Goal: Task Accomplishment & Management: Complete application form

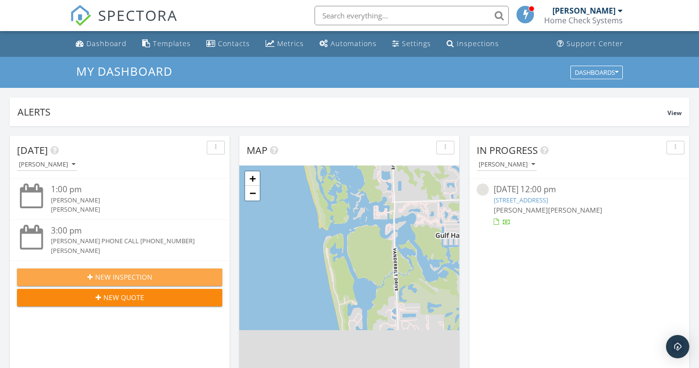
click at [132, 275] on span "New Inspection" at bounding box center [123, 277] width 57 height 10
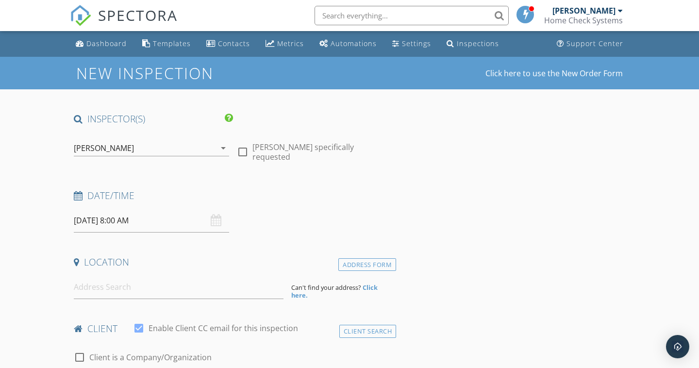
click at [226, 149] on icon "arrow_drop_down" at bounding box center [223, 148] width 12 height 12
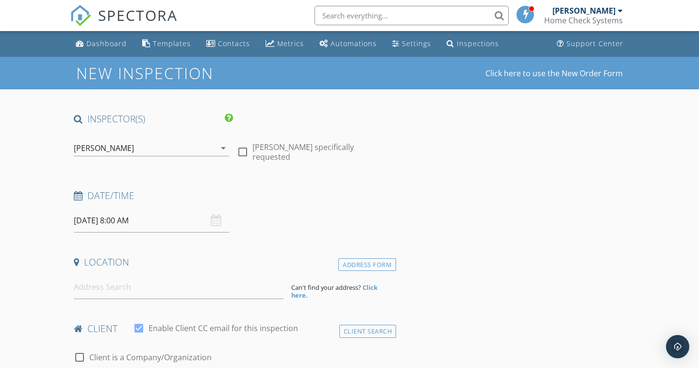
click at [219, 149] on icon "arrow_drop_down" at bounding box center [223, 148] width 12 height 12
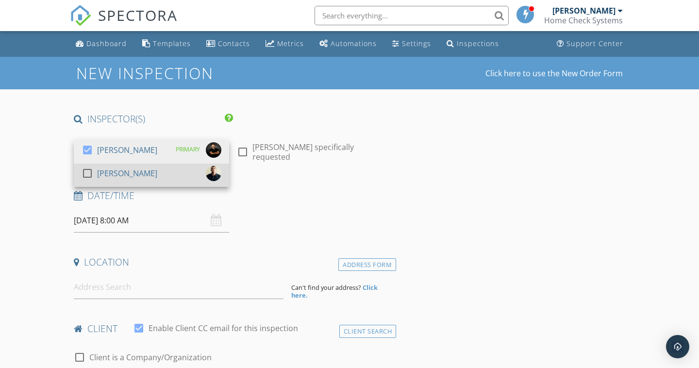
click at [174, 169] on div "check_box_outline_blank Joseph Ruggiero" at bounding box center [152, 174] width 140 height 19
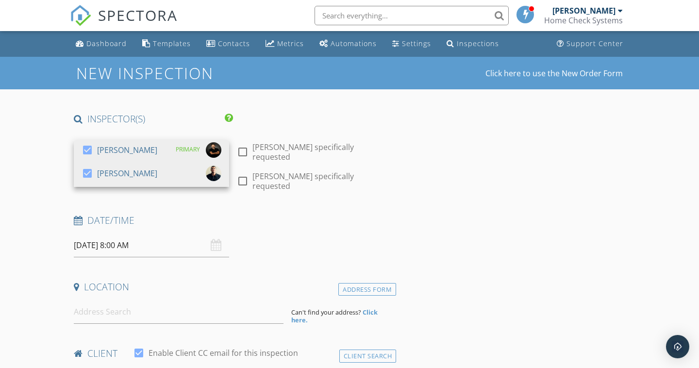
click at [276, 220] on div "Date/Time" at bounding box center [233, 223] width 326 height 19
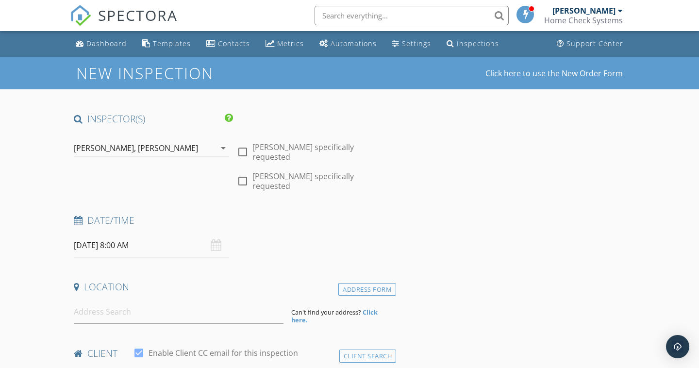
click at [226, 152] on icon "arrow_drop_down" at bounding box center [223, 148] width 12 height 12
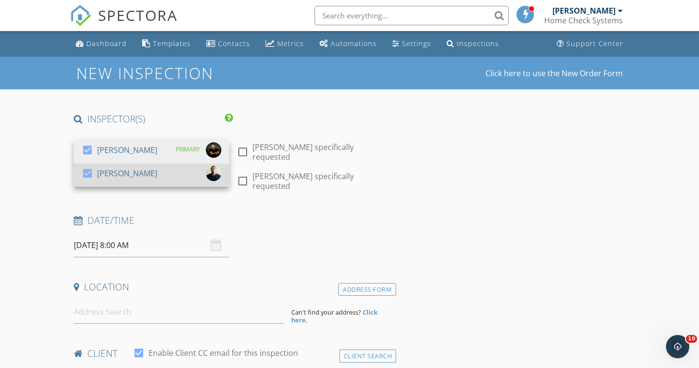
click at [97, 174] on div "check_box" at bounding box center [90, 173] width 16 height 12
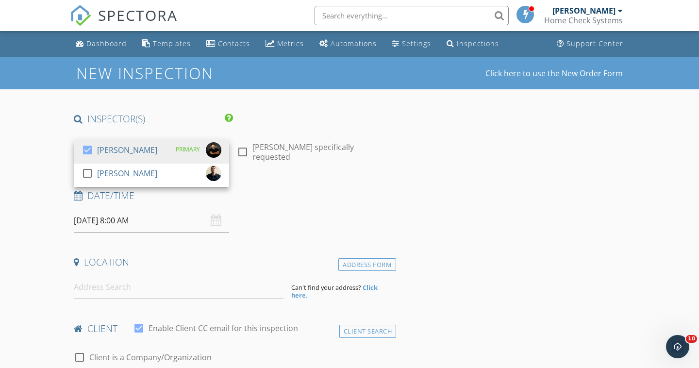
click at [267, 226] on div "Date/Time 09/30/2025 8:00 AM" at bounding box center [233, 210] width 326 height 43
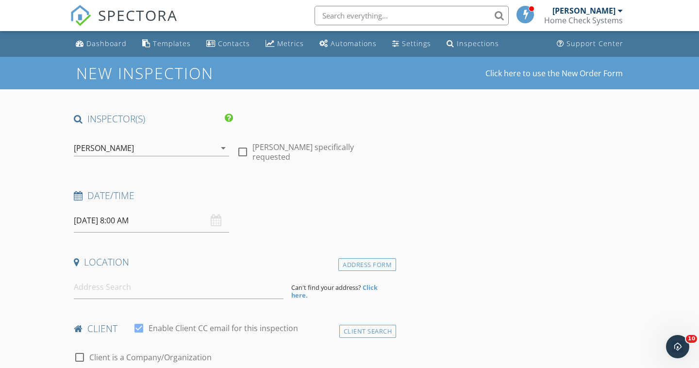
click at [245, 151] on div at bounding box center [242, 152] width 17 height 17
checkbox input "true"
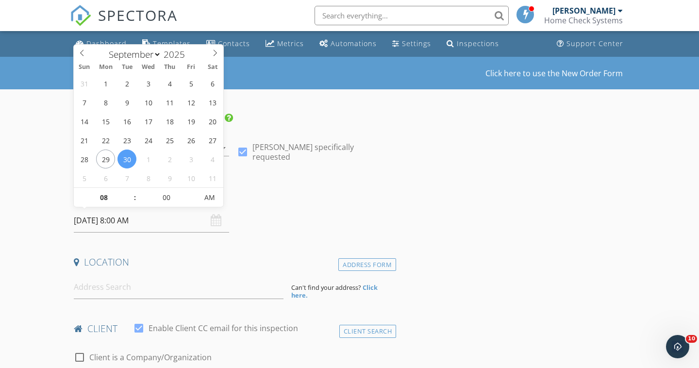
click at [126, 217] on input "09/30/2025 8:00 AM" at bounding box center [151, 221] width 155 height 24
type input "09/29/2025 9:00 AM"
type input "09"
click at [130, 191] on span at bounding box center [130, 193] width 7 height 10
type input "09/29/2025 10:00 AM"
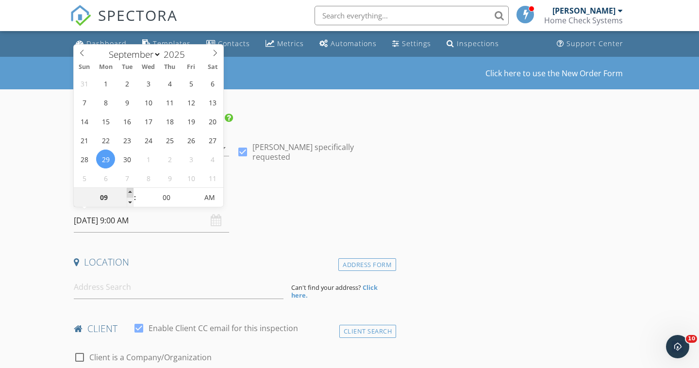
type input "10"
click at [130, 191] on span at bounding box center [130, 193] width 7 height 10
type input "09/29/2025 11:00 AM"
type input "11"
click at [130, 191] on span at bounding box center [130, 193] width 7 height 10
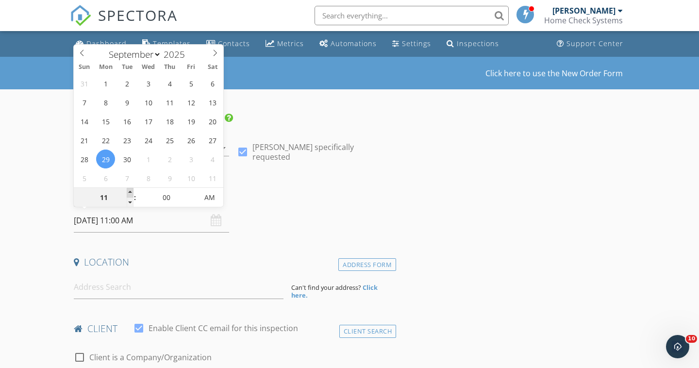
type input "09/29/2025 12:00 PM"
type input "12"
click at [130, 191] on span at bounding box center [130, 193] width 7 height 10
type input "09/29/2025 1:00 PM"
type input "01"
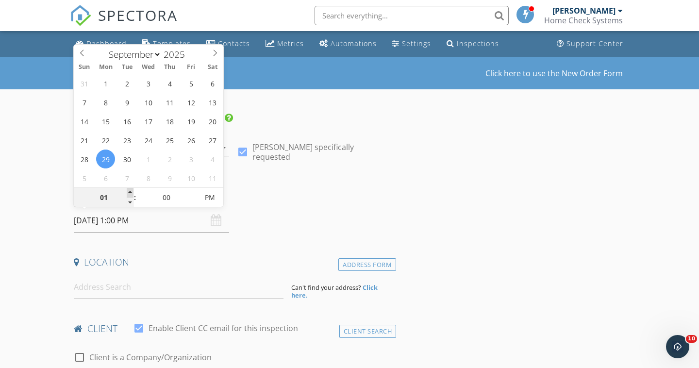
click at [130, 191] on span at bounding box center [130, 193] width 7 height 10
type input "09/29/2025 2:00 PM"
type input "02"
click at [130, 191] on span at bounding box center [130, 193] width 7 height 10
type input "09/29/2025 3:00 PM"
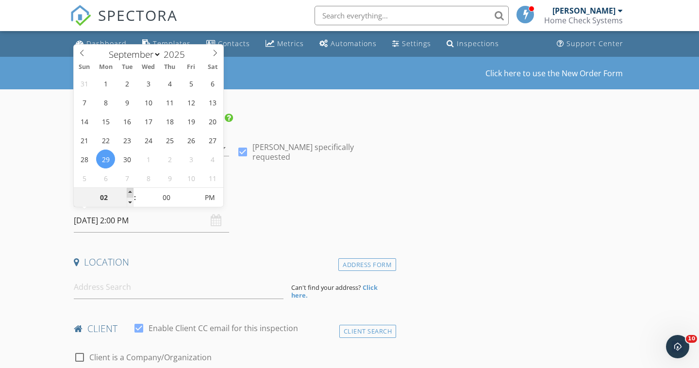
type input "03"
click at [130, 191] on span at bounding box center [130, 193] width 7 height 10
type input "09/29/2025 4:00 PM"
type input "04"
click at [130, 191] on span at bounding box center [130, 193] width 7 height 10
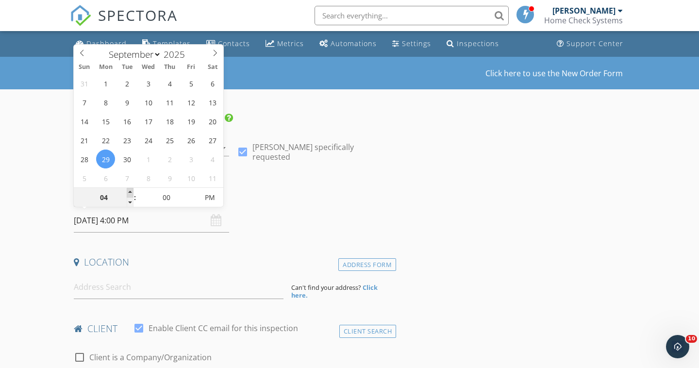
type input "[DATE] 5:00 PM"
type input "05"
click at [130, 191] on span at bounding box center [130, 193] width 7 height 10
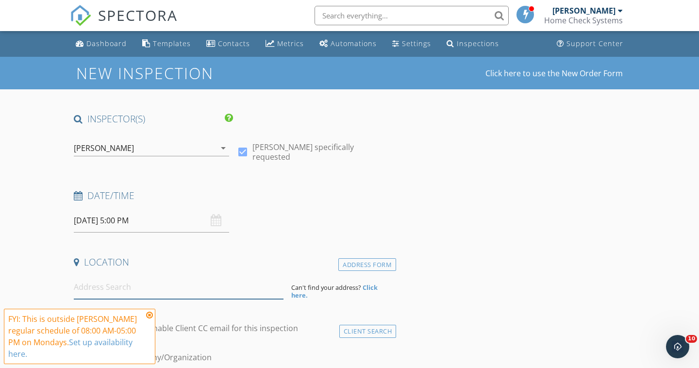
click at [132, 288] on input at bounding box center [179, 287] width 210 height 24
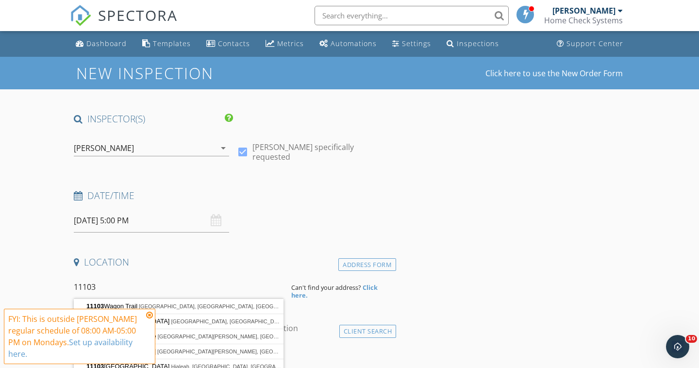
click at [151, 315] on icon at bounding box center [149, 315] width 7 height 8
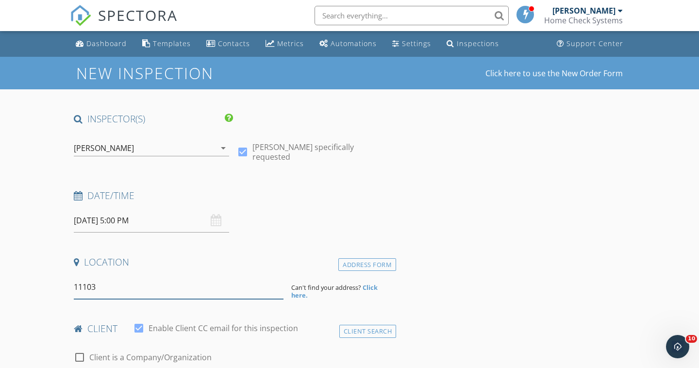
click at [146, 285] on input "11103" at bounding box center [179, 287] width 210 height 24
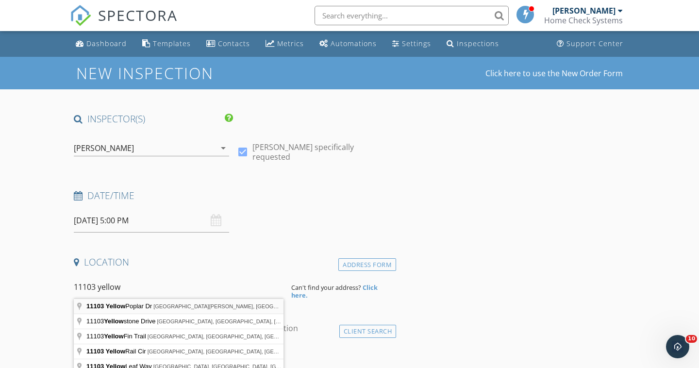
type input "11103 Yellow Poplar Dr, Fort Myers, FL, USA"
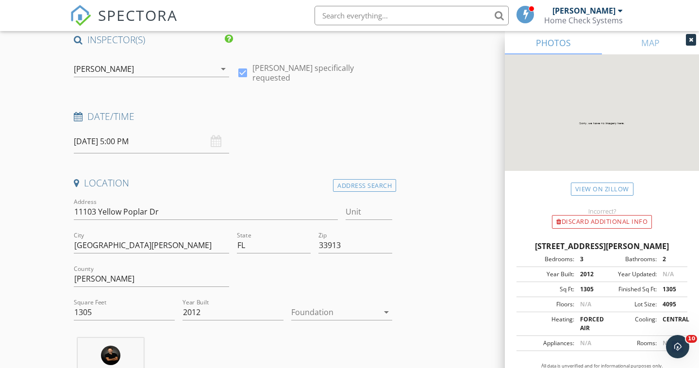
scroll to position [132, 0]
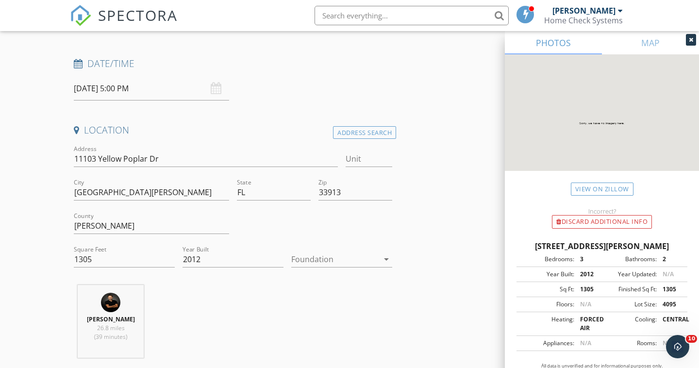
click at [358, 257] on div at bounding box center [334, 259] width 87 height 16
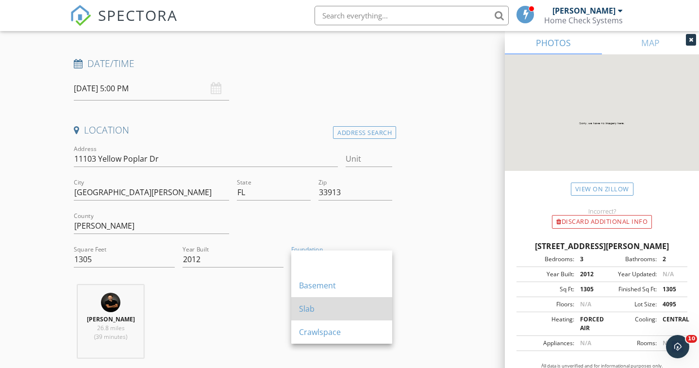
click at [323, 305] on div "Slab" at bounding box center [341, 309] width 85 height 12
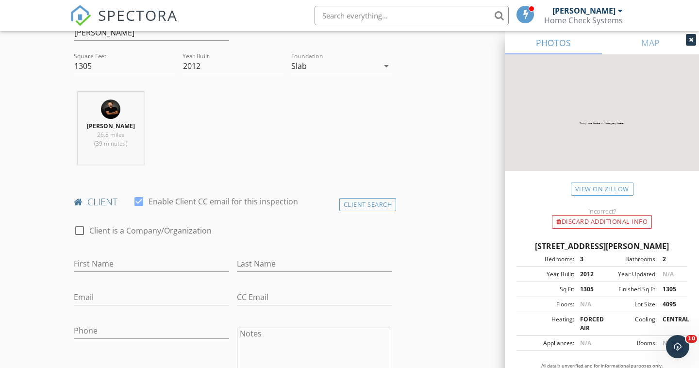
scroll to position [325, 0]
type input "[PERSON_NAME]"
click at [362, 210] on div "Client Search" at bounding box center [367, 204] width 57 height 13
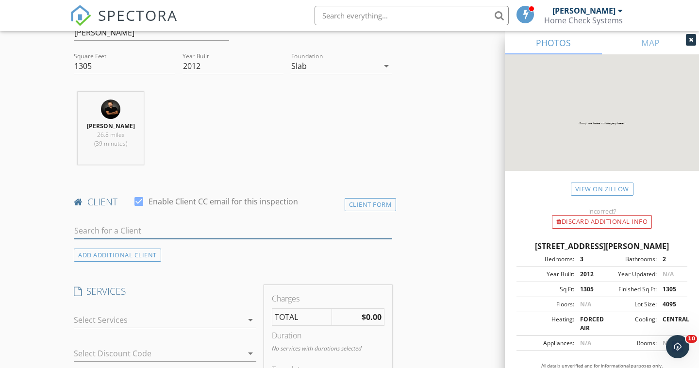
click at [199, 231] on input "text" at bounding box center [233, 231] width 318 height 16
type input "Alyson Hil"
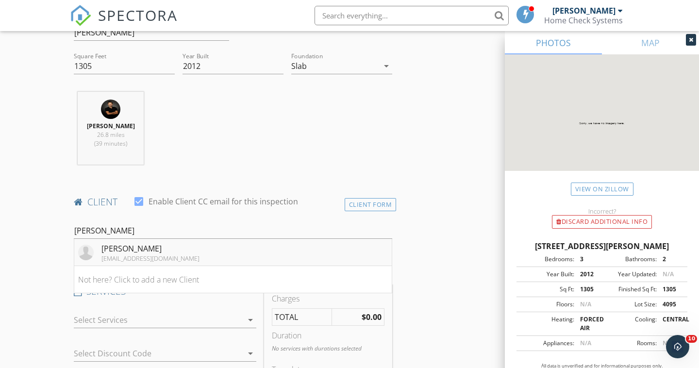
click at [172, 255] on li "Alyson Hilligoss aly_80@hotmail.com" at bounding box center [232, 252] width 317 height 27
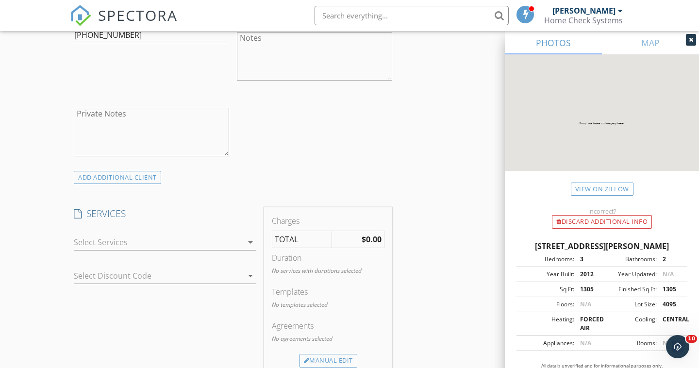
scroll to position [667, 0]
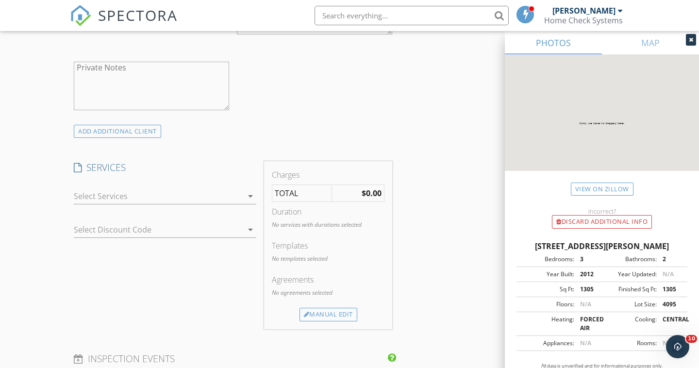
click at [190, 204] on div at bounding box center [158, 196] width 169 height 16
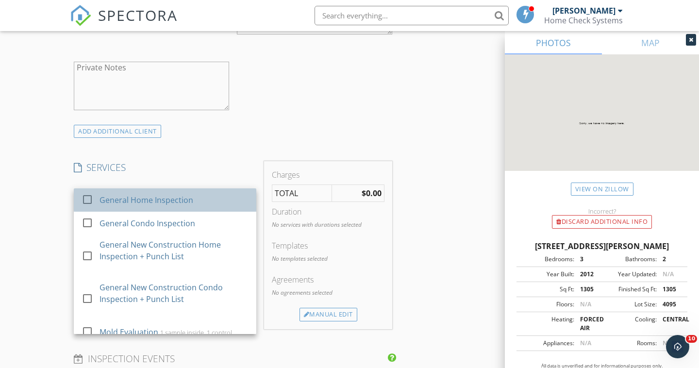
click at [182, 206] on div "General Home Inspection" at bounding box center [146, 200] width 94 height 12
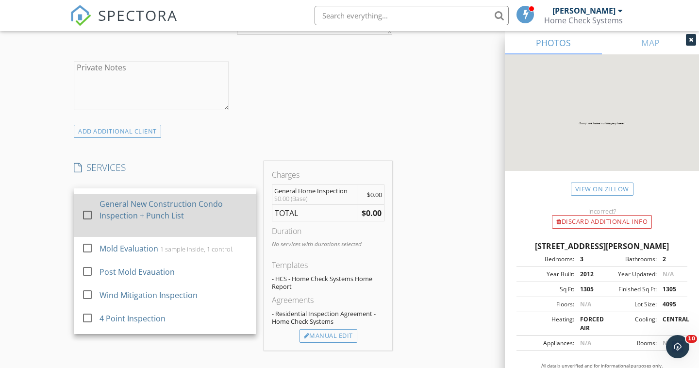
scroll to position [86, 0]
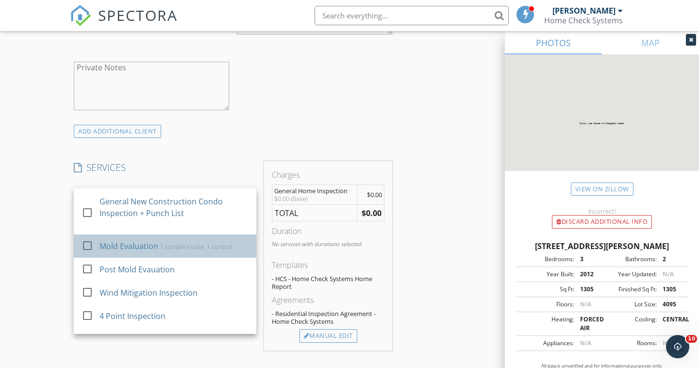
click at [149, 250] on div "Mold Evaluation" at bounding box center [128, 246] width 59 height 12
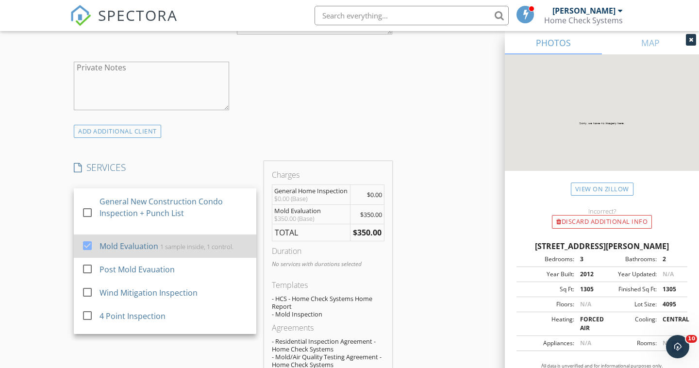
scroll to position [126, 0]
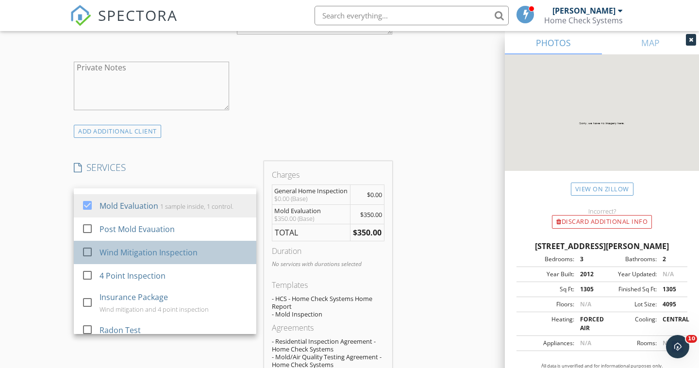
click at [142, 258] on div "Wind Mitigation Inspection" at bounding box center [148, 253] width 98 height 12
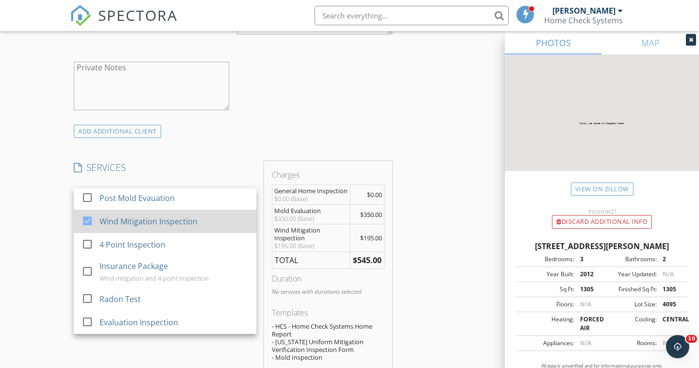
scroll to position [157, 0]
click at [168, 227] on div "Wind Mitigation Inspection" at bounding box center [148, 221] width 98 height 12
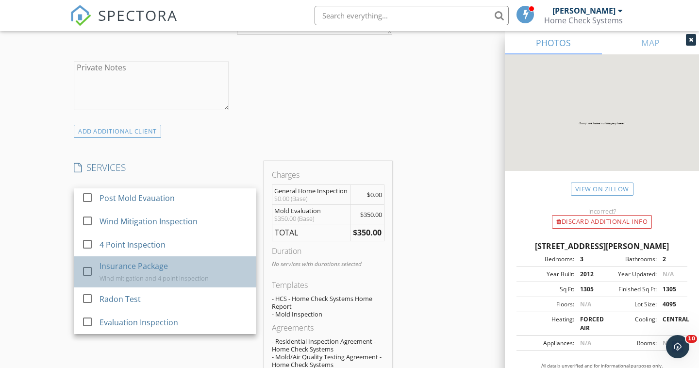
click at [138, 272] on div "Insurance Package" at bounding box center [133, 266] width 68 height 12
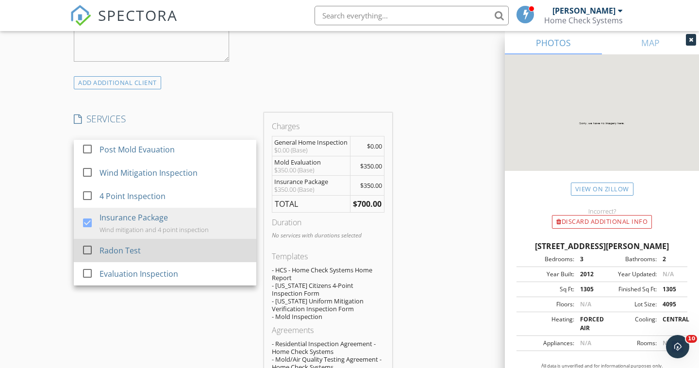
scroll to position [717, 0]
click at [153, 259] on div "Radon Test" at bounding box center [173, 248] width 149 height 19
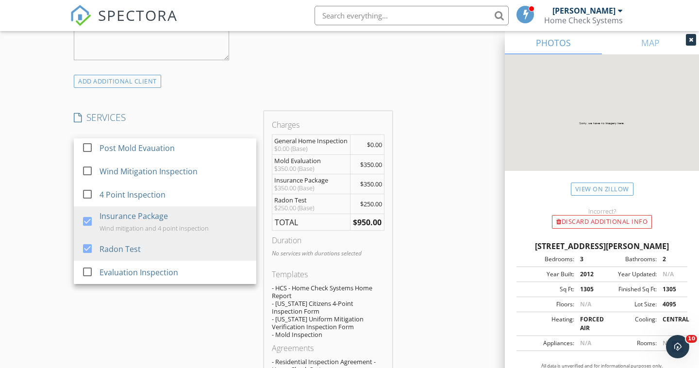
click at [55, 235] on div "New Inspection Click here to use the New Order Form INSPECTOR(S) check_box Mark…" at bounding box center [349, 267] width 699 height 1854
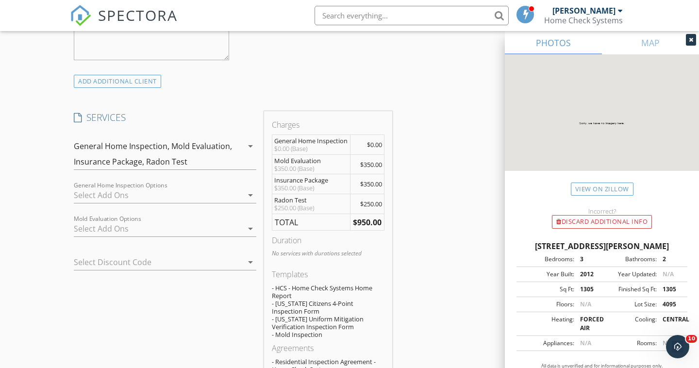
click at [144, 203] on div at bounding box center [158, 195] width 169 height 16
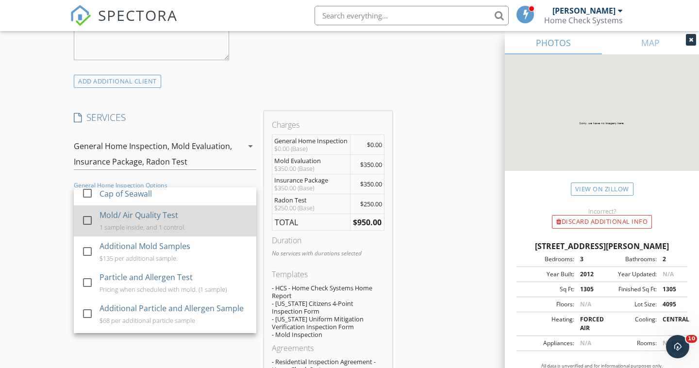
scroll to position [86, 0]
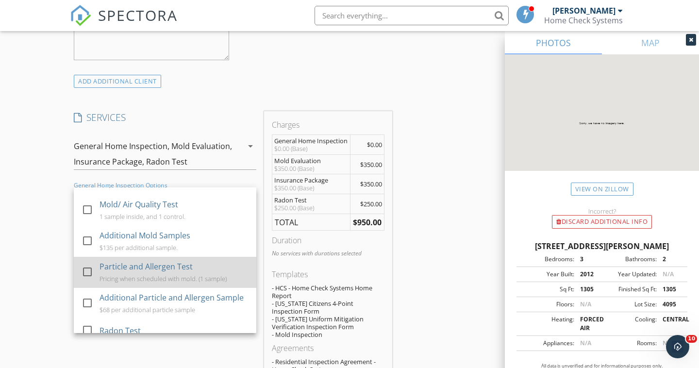
click at [150, 280] on div "Particle and Allergen Test Pricing when scheduled with mold. (1 sample)" at bounding box center [173, 272] width 149 height 31
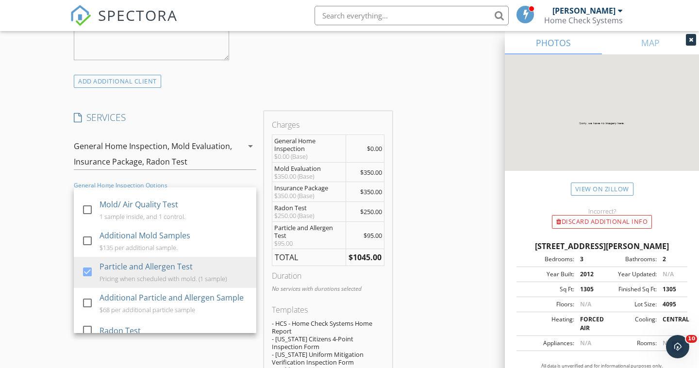
click at [38, 252] on div "New Inspection Click here to use the New Order Form INSPECTOR(S) check_box Mark…" at bounding box center [349, 284] width 699 height 1889
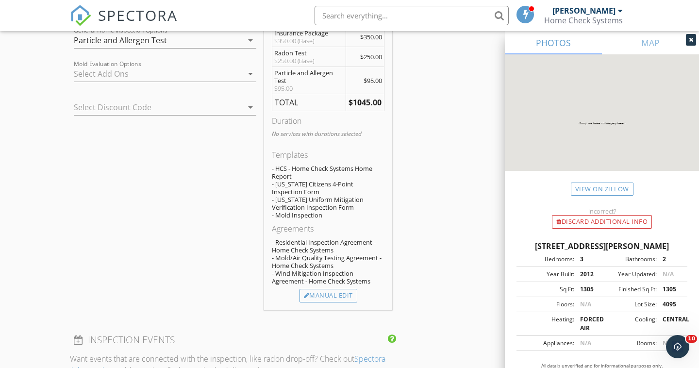
scroll to position [876, 0]
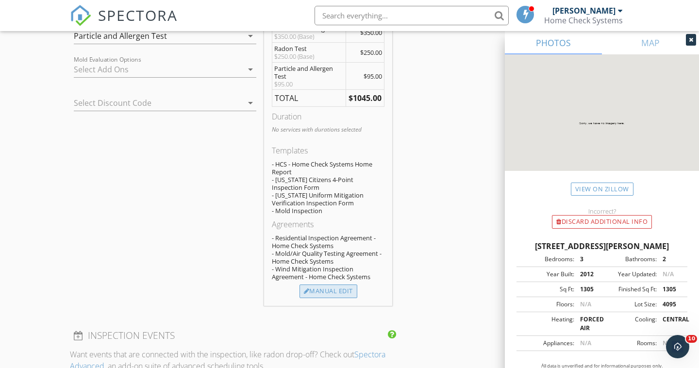
click at [335, 298] on div "Manual Edit" at bounding box center [328, 291] width 58 height 14
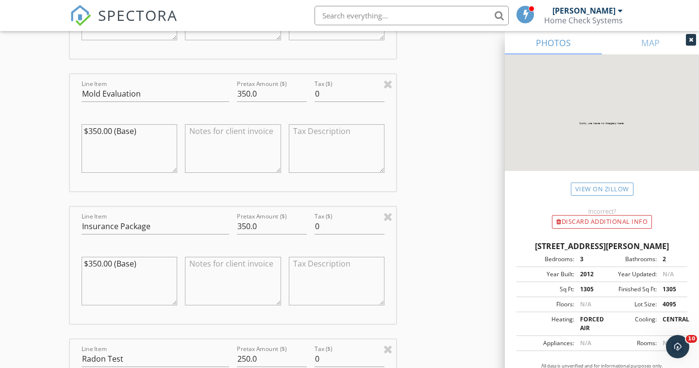
scroll to position [1066, 0]
drag, startPoint x: 278, startPoint y: 102, endPoint x: 218, endPoint y: 98, distance: 59.9
click at [218, 98] on div "Line Item Mold Evaluation Pretax Amount ($) 350.0 Tax ($) 0 $350.00 (Base)" at bounding box center [233, 132] width 326 height 117
drag, startPoint x: 251, startPoint y: 232, endPoint x: 224, endPoint y: 232, distance: 27.2
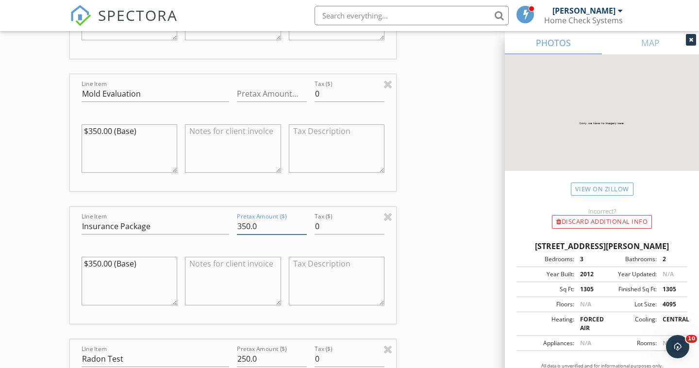
click at [224, 232] on div "Line Item Insurance Package Pretax Amount ($) 350.0 Tax ($) 0 $350.00 (Base)" at bounding box center [233, 265] width 326 height 117
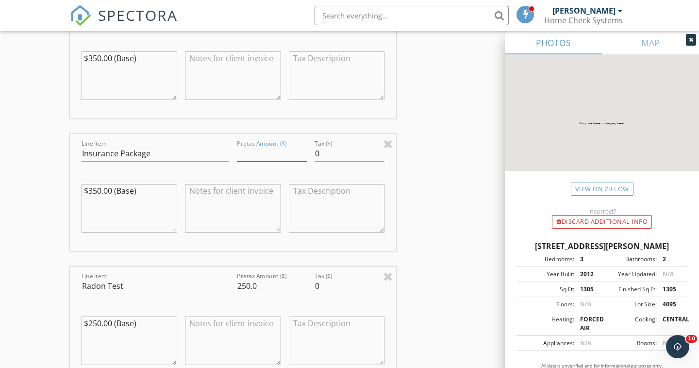
scroll to position [1190, 0]
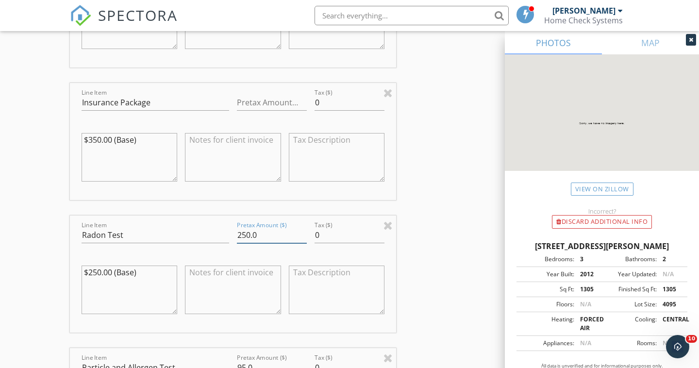
drag, startPoint x: 269, startPoint y: 244, endPoint x: 212, endPoint y: 239, distance: 57.5
click at [212, 239] on div "Line Item Radon Test Pretax Amount ($) 250.0 Tax ($) 0 $250.00 (Base)" at bounding box center [233, 273] width 326 height 117
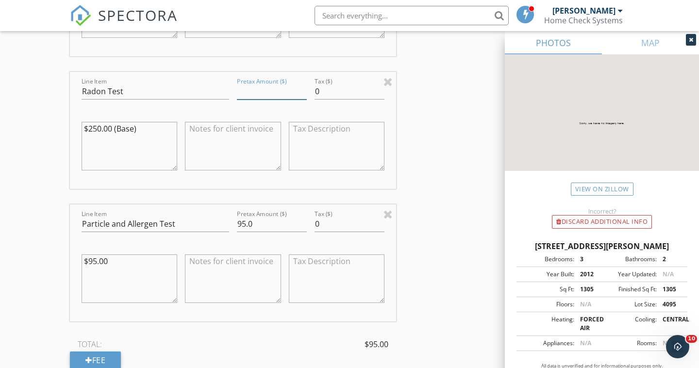
scroll to position [1333, 0]
drag, startPoint x: 276, startPoint y: 233, endPoint x: 228, endPoint y: 231, distance: 47.7
click at [228, 231] on div "Line Item Particle and Allergen Test Pretax Amount ($) 95.0 Tax ($) 0 $95.00" at bounding box center [233, 262] width 326 height 117
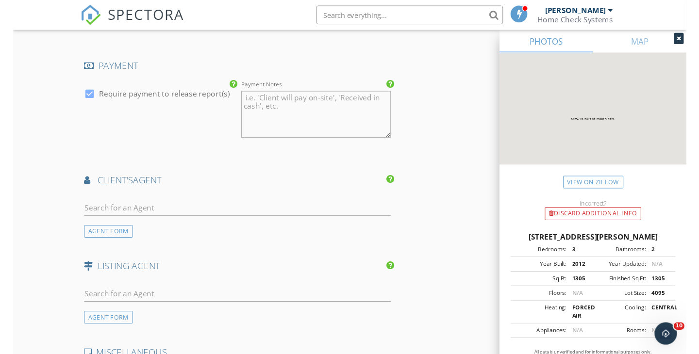
scroll to position [1757, 0]
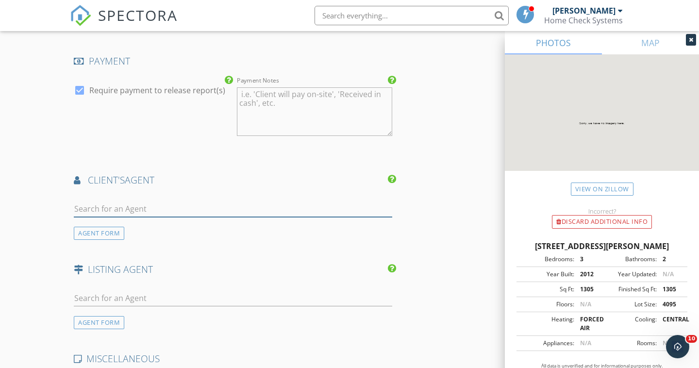
click at [207, 217] on input "text" at bounding box center [233, 209] width 318 height 16
type input "S"
click at [92, 237] on div "AGENT FORM" at bounding box center [99, 233] width 50 height 13
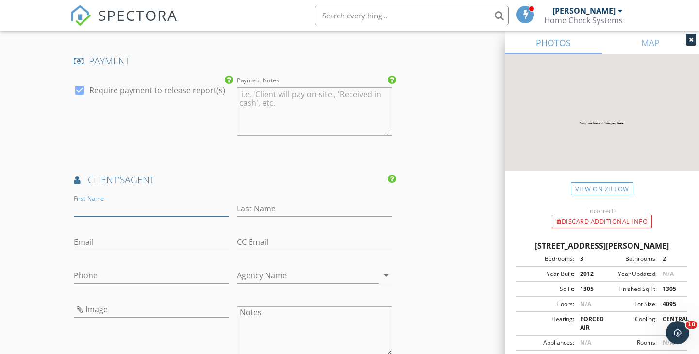
paste input "[PERSON_NAME]"
type input "[PERSON_NAME]"
paste input "[PERSON_NAME]"
drag, startPoint x: 275, startPoint y: 214, endPoint x: 235, endPoint y: 214, distance: 39.3
click at [235, 214] on div "Last Name Savannah Wieczorek" at bounding box center [314, 209] width 163 height 33
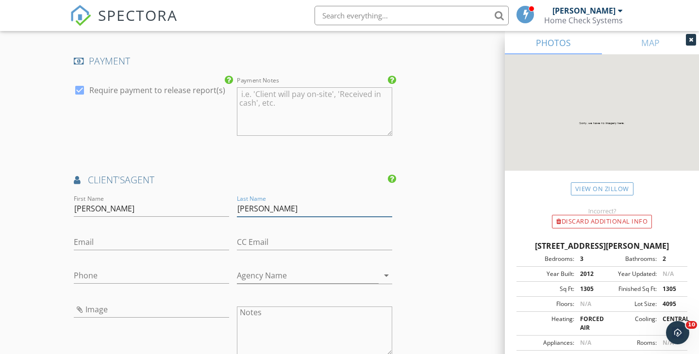
type input "[PERSON_NAME]"
drag, startPoint x: 155, startPoint y: 218, endPoint x: 151, endPoint y: 214, distance: 6.2
click at [151, 214] on input "[PERSON_NAME]" at bounding box center [151, 209] width 155 height 16
type input "Savannah"
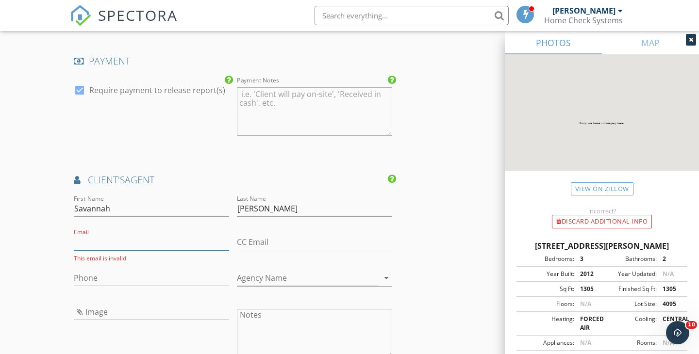
paste input "[EMAIL_ADDRESS][DOMAIN_NAME]"
type input "[EMAIL_ADDRESS][DOMAIN_NAME]"
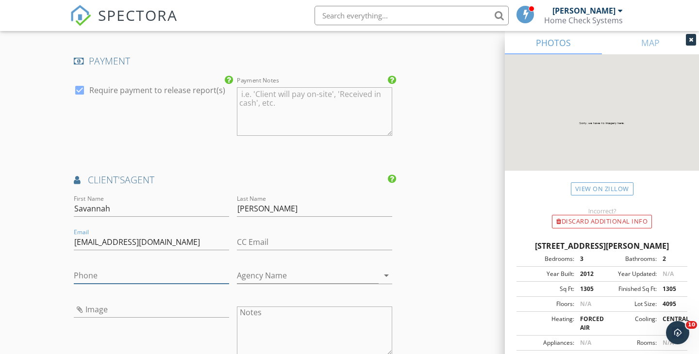
drag, startPoint x: 99, startPoint y: 282, endPoint x: 116, endPoint y: 269, distance: 21.1
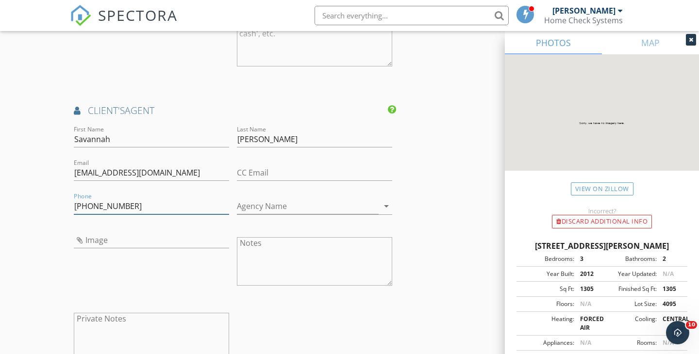
type input "[PHONE_NUMBER]"
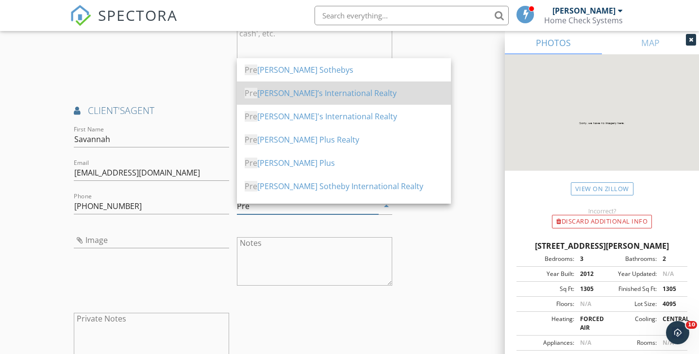
click at [325, 97] on div "Pre mier Sotheby’s International Realty" at bounding box center [344, 93] width 199 height 12
type input "Premier [PERSON_NAME]’s International Realty"
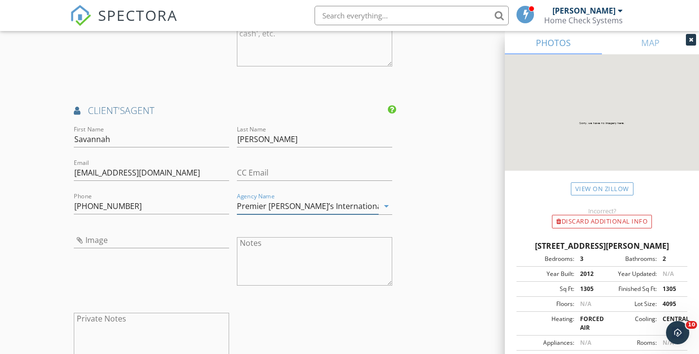
click at [347, 215] on input "Premier [PERSON_NAME]’s International Realty" at bounding box center [308, 207] width 142 height 16
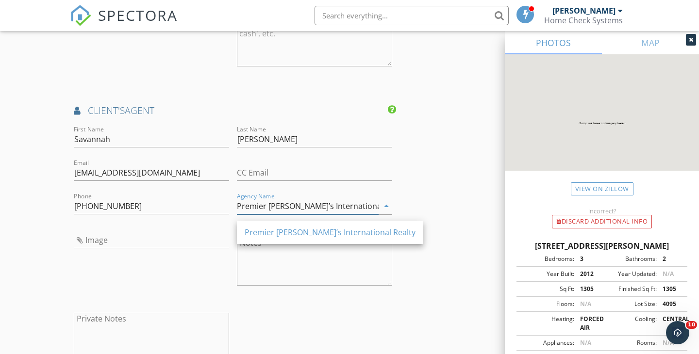
click at [386, 210] on icon "arrow_drop_down" at bounding box center [387, 206] width 12 height 12
drag, startPoint x: 386, startPoint y: 213, endPoint x: 404, endPoint y: 207, distance: 19.2
click at [386, 212] on icon "arrow_drop_down" at bounding box center [387, 206] width 12 height 12
click at [322, 213] on input "Premier [PERSON_NAME]’s International Realty" at bounding box center [308, 207] width 142 height 16
click at [168, 241] on input "Image" at bounding box center [151, 240] width 155 height 16
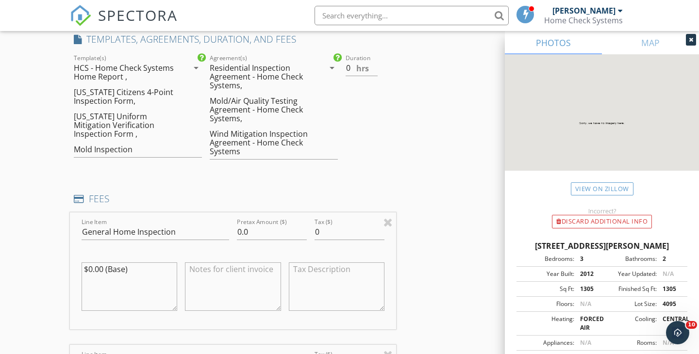
scroll to position [730, 0]
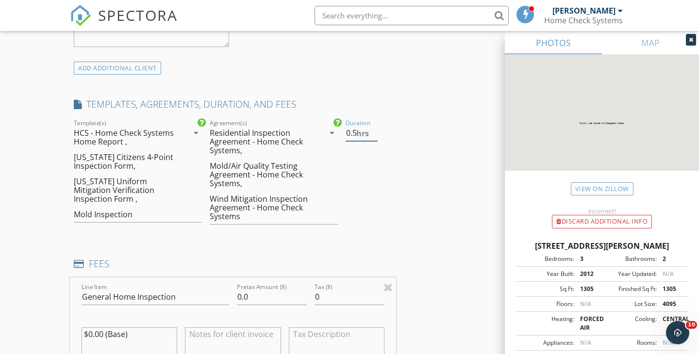
click at [376, 136] on input "0.5" at bounding box center [362, 133] width 32 height 16
click at [376, 136] on input "1" at bounding box center [362, 133] width 32 height 16
type input "1.5"
click at [376, 136] on input "1.5" at bounding box center [362, 133] width 32 height 16
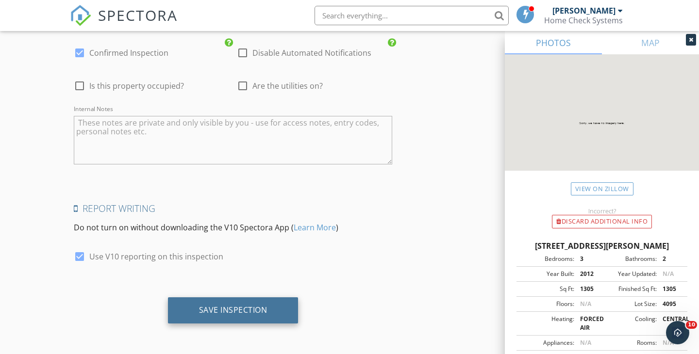
scroll to position [2349, 0]
click at [252, 313] on div "Save Inspection" at bounding box center [233, 310] width 68 height 10
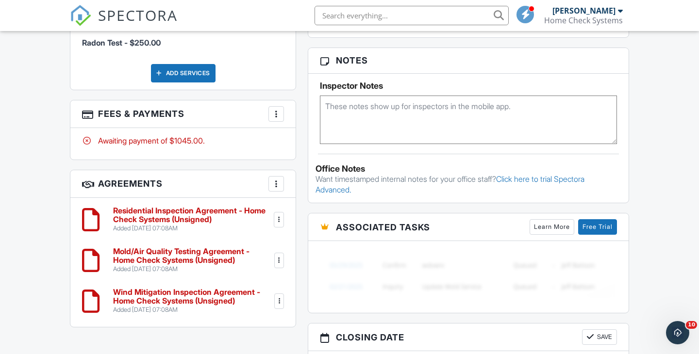
scroll to position [741, 0]
click at [273, 111] on div at bounding box center [276, 114] width 10 height 10
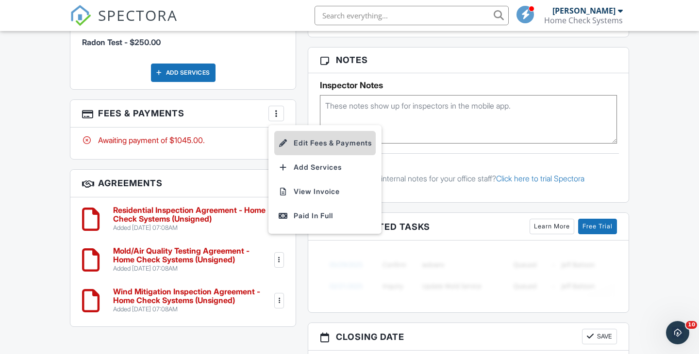
click at [322, 140] on li "Edit Fees & Payments" at bounding box center [324, 143] width 101 height 24
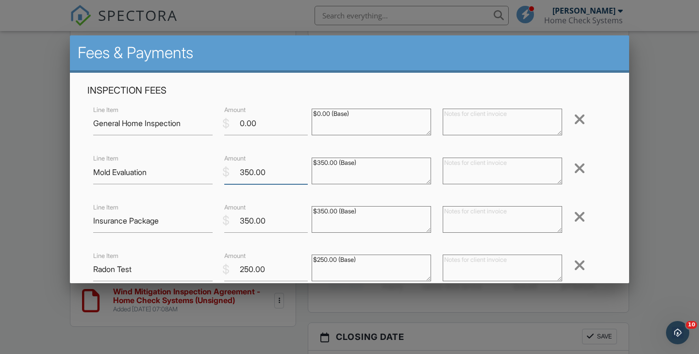
drag, startPoint x: 282, startPoint y: 176, endPoint x: 231, endPoint y: 171, distance: 51.7
click at [231, 171] on input "350.00" at bounding box center [265, 173] width 83 height 24
drag, startPoint x: 232, startPoint y: 219, endPoint x: 225, endPoint y: 218, distance: 7.3
click at [225, 218] on div "$ Amount 350.00" at bounding box center [261, 221] width 87 height 24
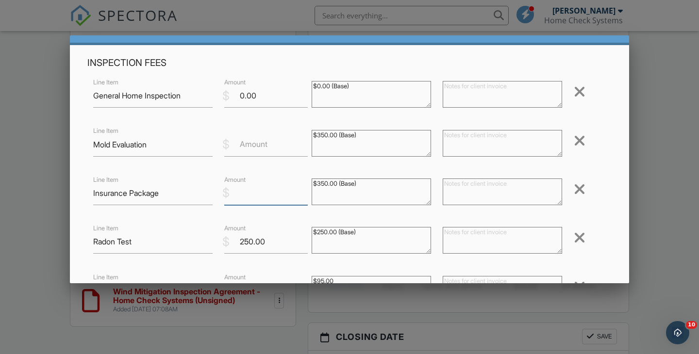
scroll to position [39, 0]
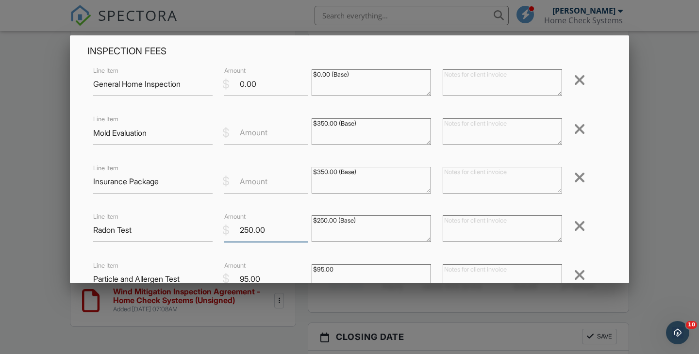
drag, startPoint x: 273, startPoint y: 229, endPoint x: 237, endPoint y: 229, distance: 35.9
click at [237, 229] on input "250.00" at bounding box center [265, 230] width 83 height 24
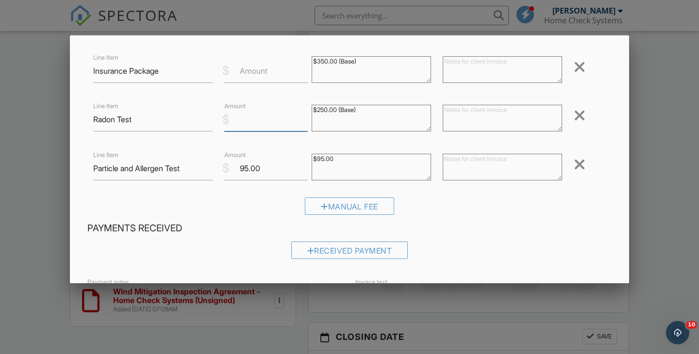
scroll to position [151, 0]
drag, startPoint x: 268, startPoint y: 168, endPoint x: 230, endPoint y: 166, distance: 37.9
click at [230, 166] on input "95.00" at bounding box center [265, 167] width 83 height 24
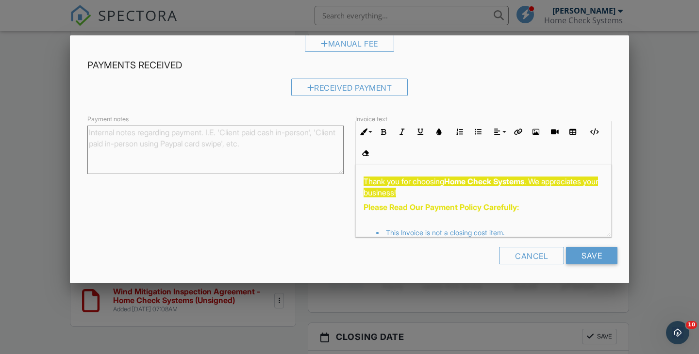
scroll to position [312, 0]
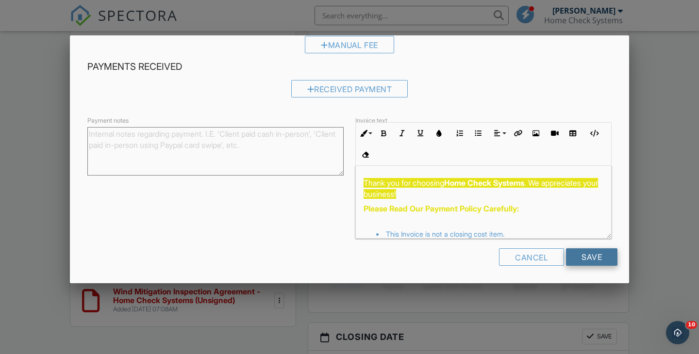
click at [586, 251] on input "Save" at bounding box center [591, 256] width 51 height 17
